Goal: Book appointment/travel/reservation

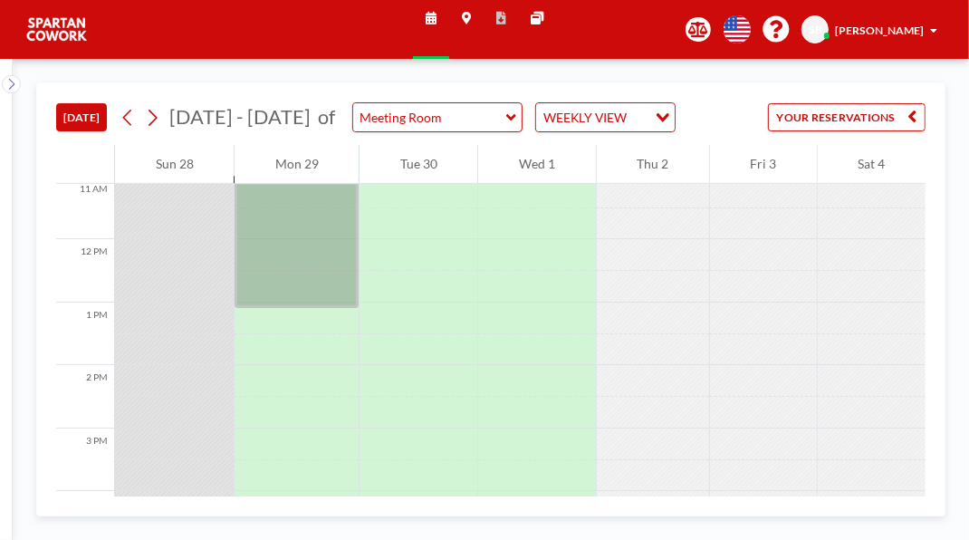
scroll to position [713, 0]
click at [311, 295] on div at bounding box center [296, 232] width 124 height 126
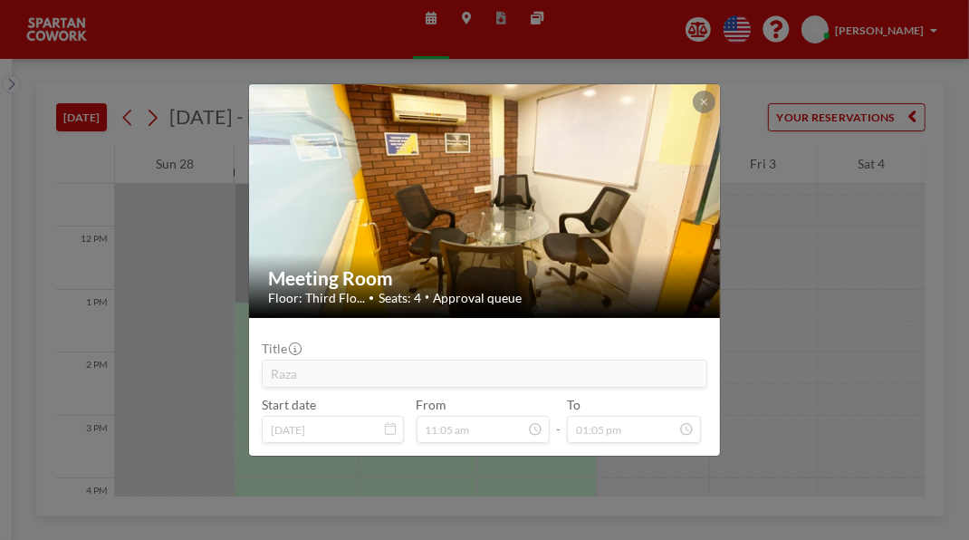
click at [707, 99] on icon at bounding box center [704, 102] width 6 height 6
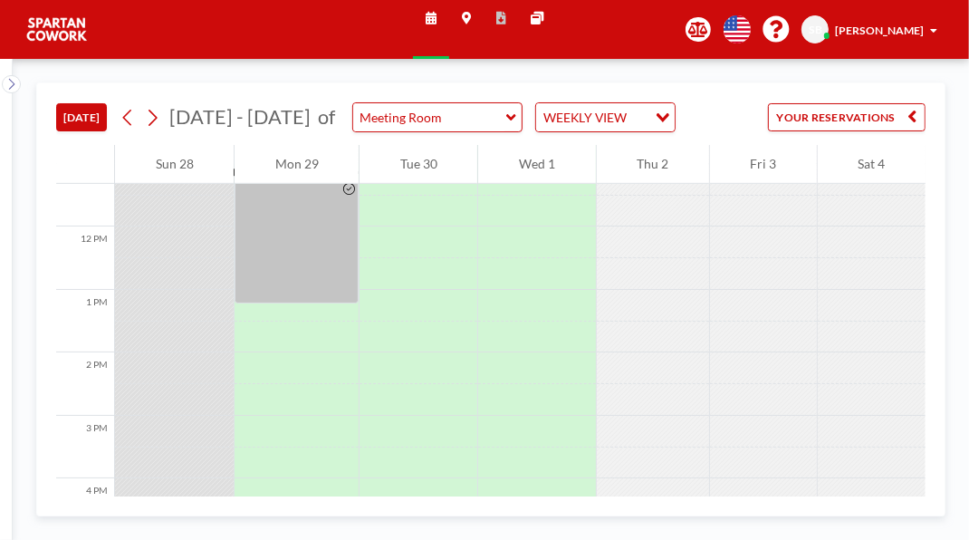
click at [320, 303] on div at bounding box center [296, 240] width 124 height 126
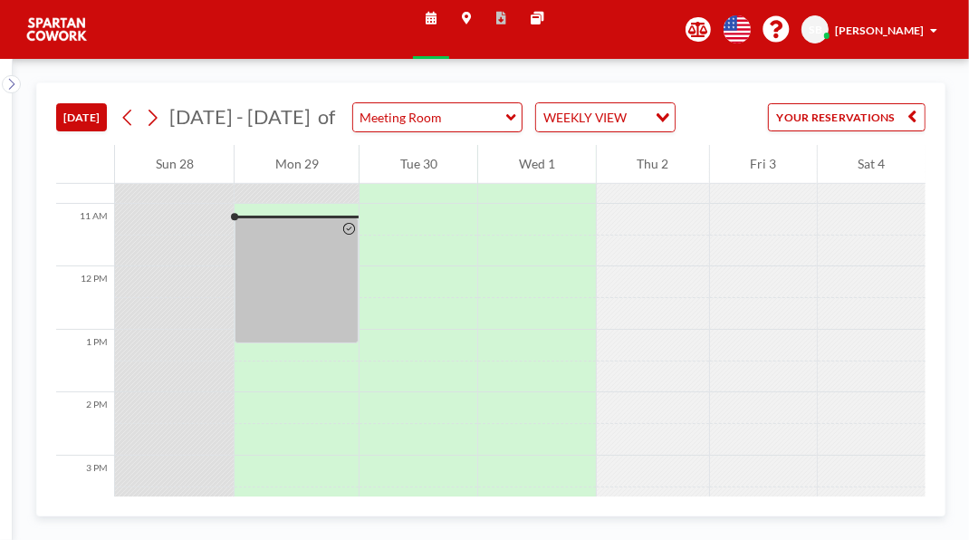
scroll to position [713, 0]
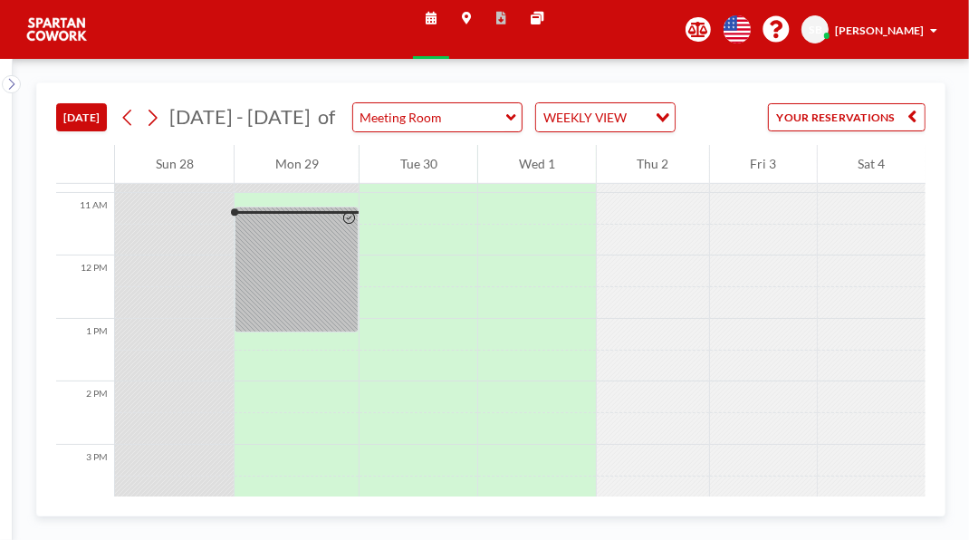
scroll to position [713, 0]
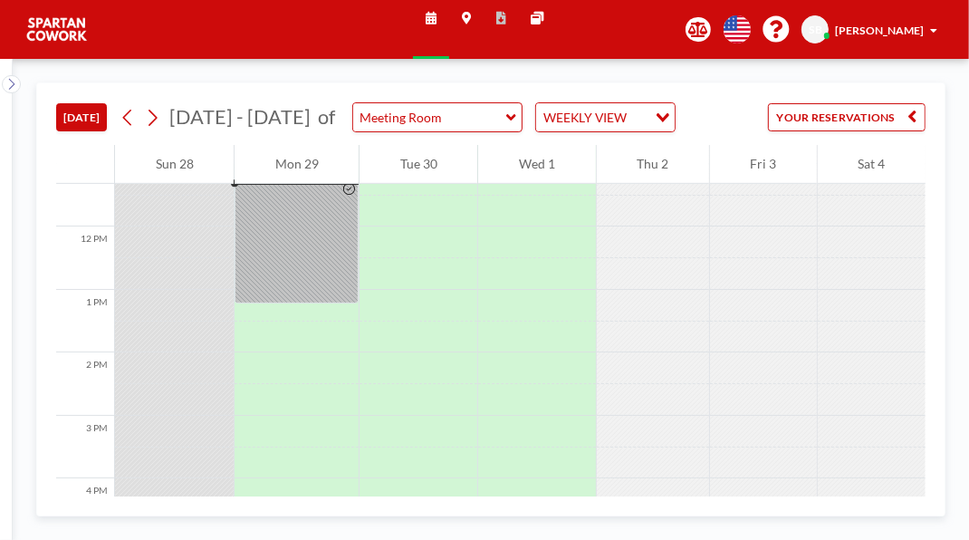
click at [317, 303] on div at bounding box center [296, 240] width 124 height 126
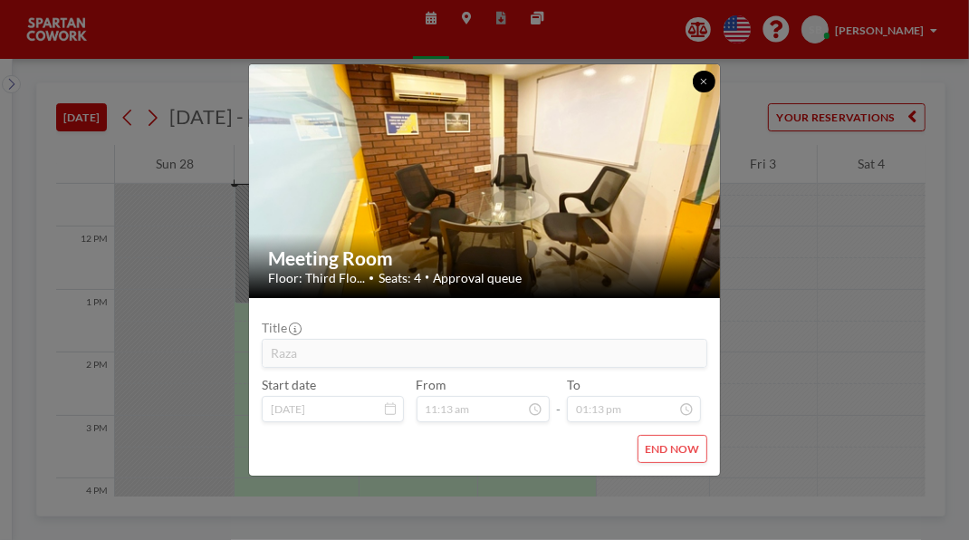
click at [714, 71] on button at bounding box center [704, 82] width 22 height 22
